Goal: Browse casually

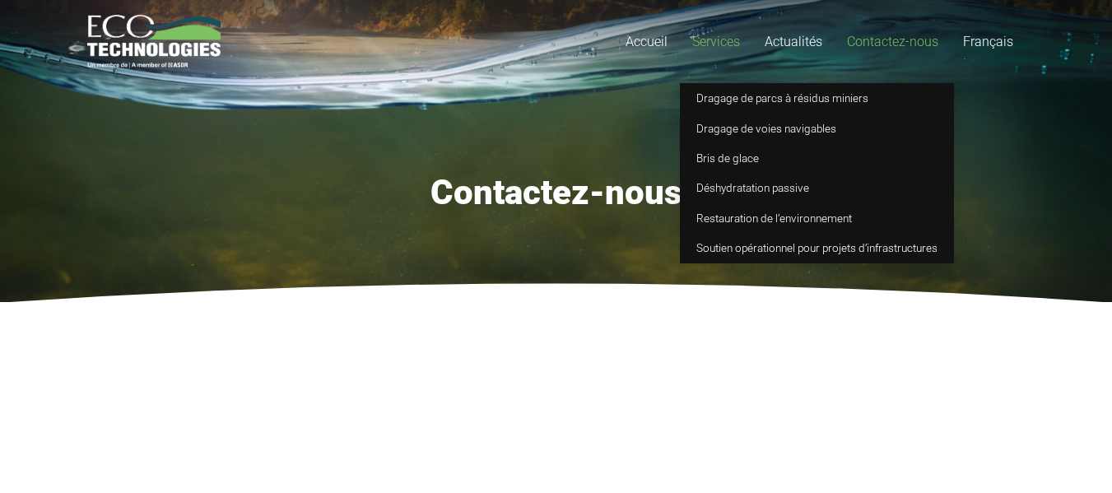
click at [700, 35] on span "Services" at bounding box center [716, 42] width 48 height 16
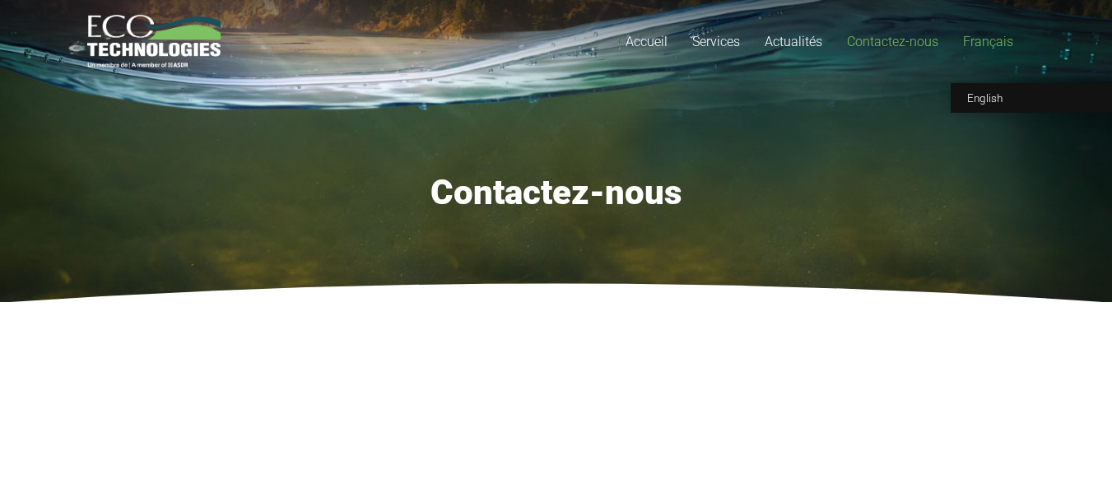
click at [975, 44] on span "Français" at bounding box center [988, 42] width 50 height 16
click at [641, 37] on span "Accueil" at bounding box center [647, 42] width 42 height 16
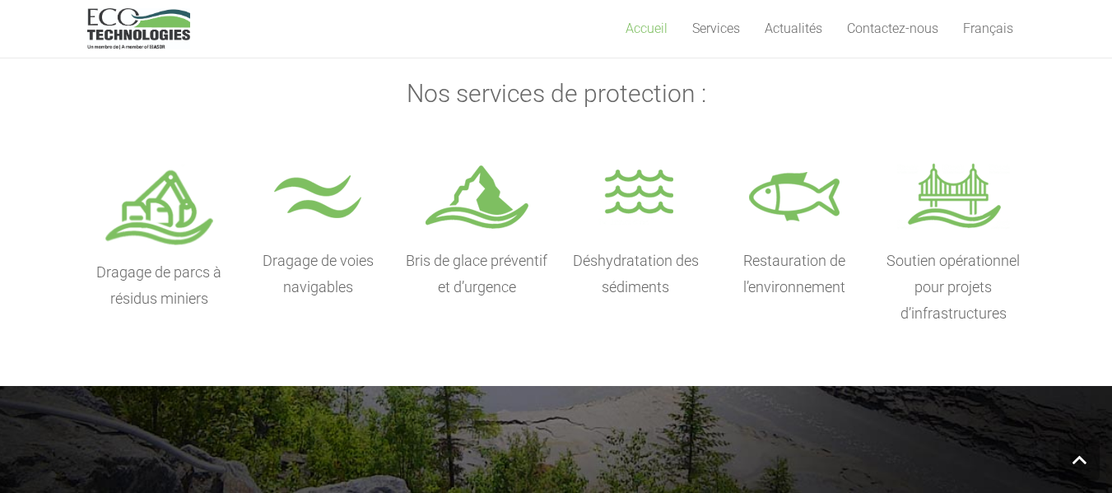
scroll to position [823, 0]
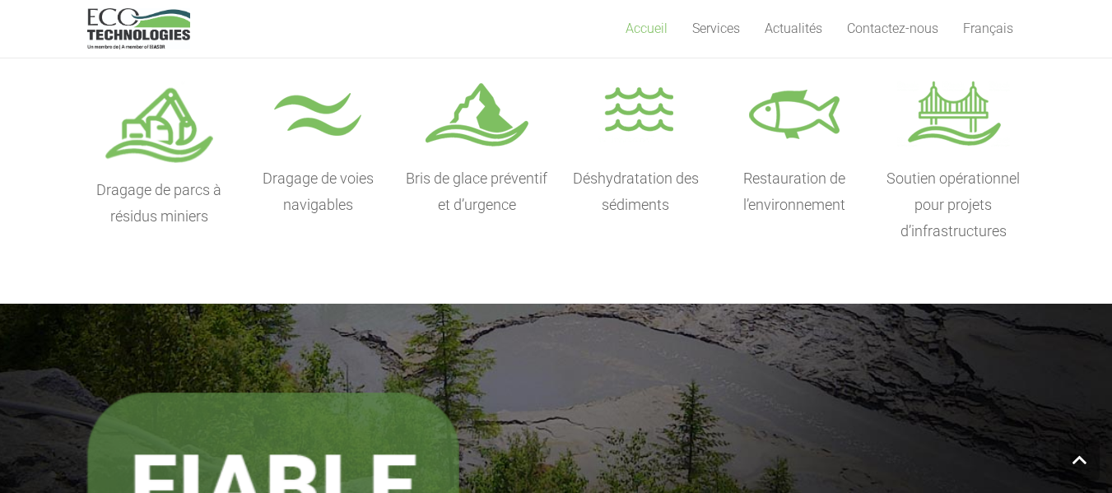
click at [992, 174] on p "Soutien opérationnel pour projets d’infrastructures" at bounding box center [954, 204] width 144 height 79
click at [944, 138] on img at bounding box center [953, 117] width 113 height 82
drag, startPoint x: 1012, startPoint y: 100, endPoint x: 1032, endPoint y: 92, distance: 22.2
click at [1040, 91] on section "Ce qui compte vraiment pour vous compte autant pour nous. Notre équipe innovant…" at bounding box center [556, 28] width 1112 height 551
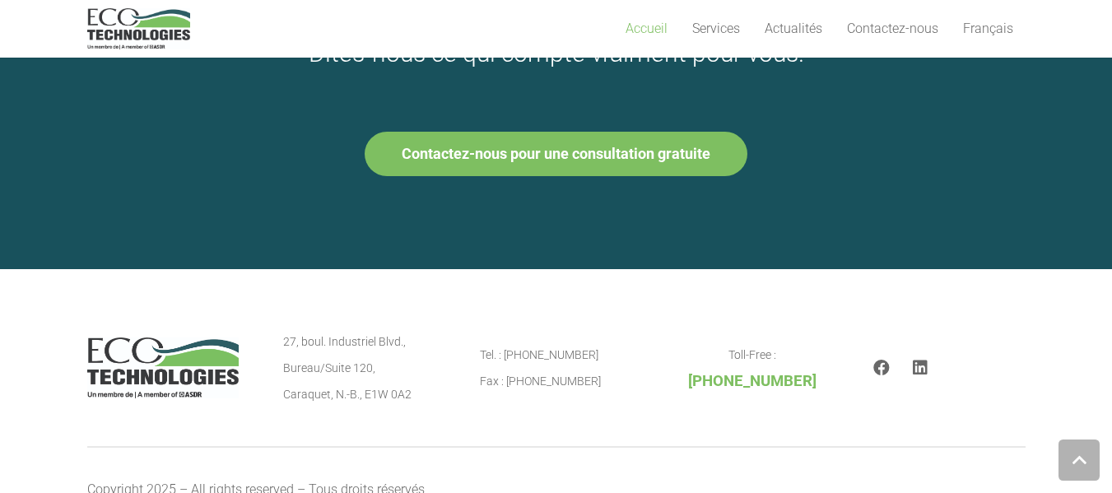
scroll to position [2407, 0]
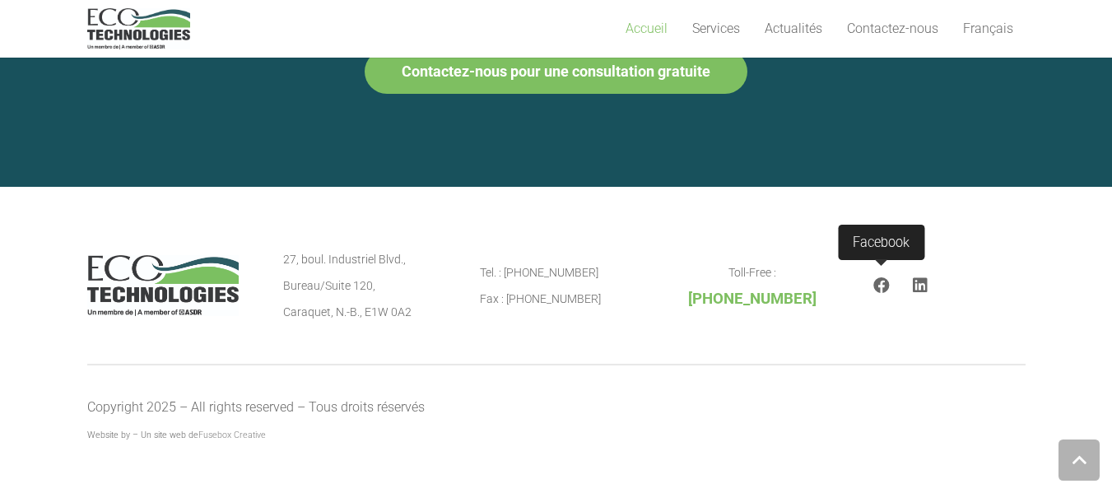
click at [876, 287] on icon "Facebook" at bounding box center [882, 285] width 16 height 16
